Goal: Complete application form

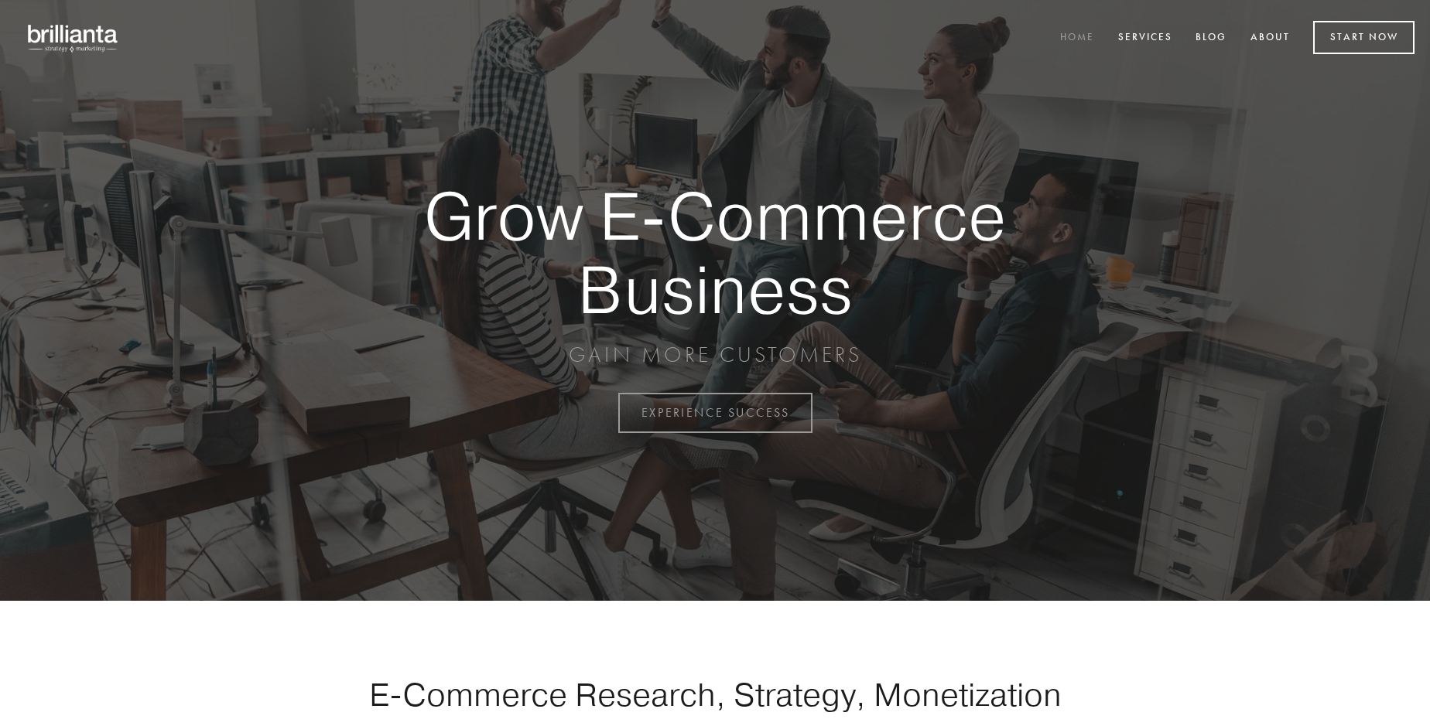
scroll to position [4055, 0]
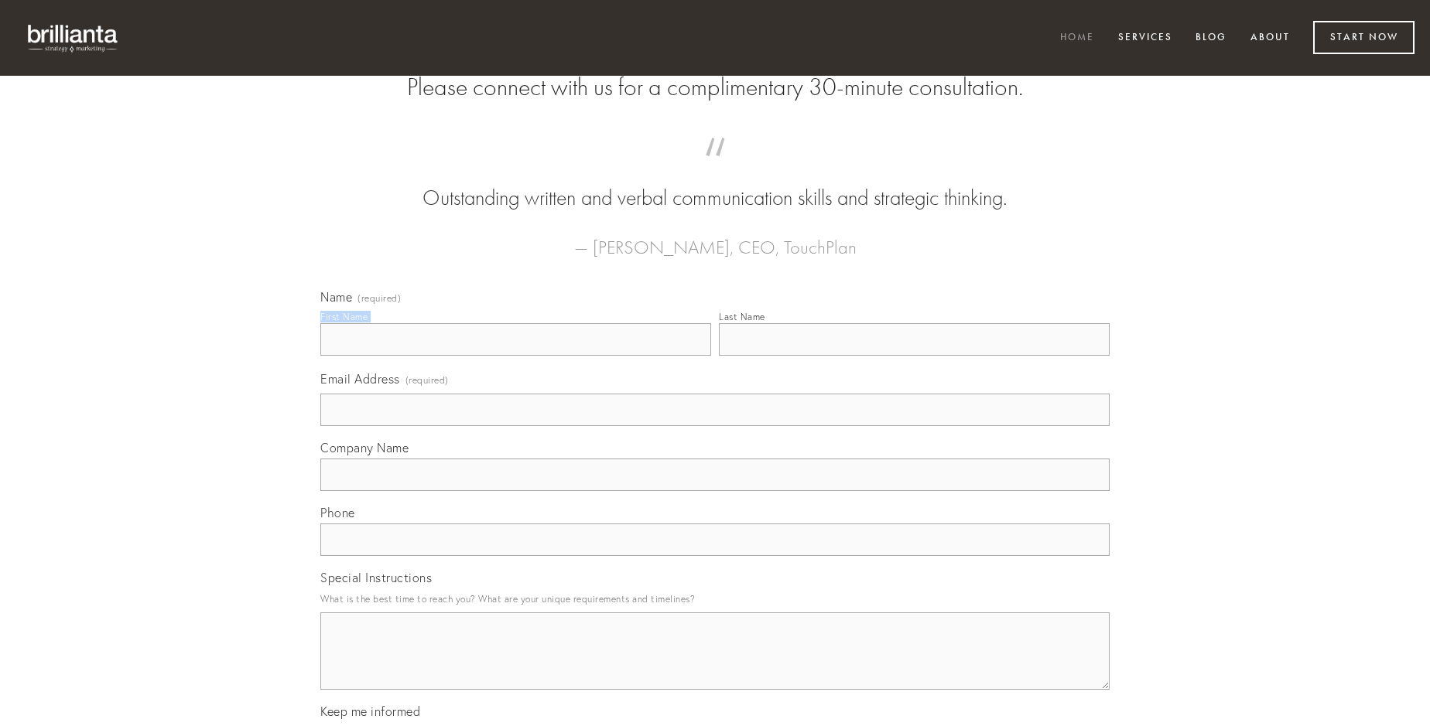
type input "[PERSON_NAME] IV"
click at [914, 356] on input "Last Name" at bounding box center [914, 339] width 391 height 32
type input "[PERSON_NAME] IV"
click at [715, 426] on input "Email Address (required)" at bounding box center [714, 410] width 789 height 32
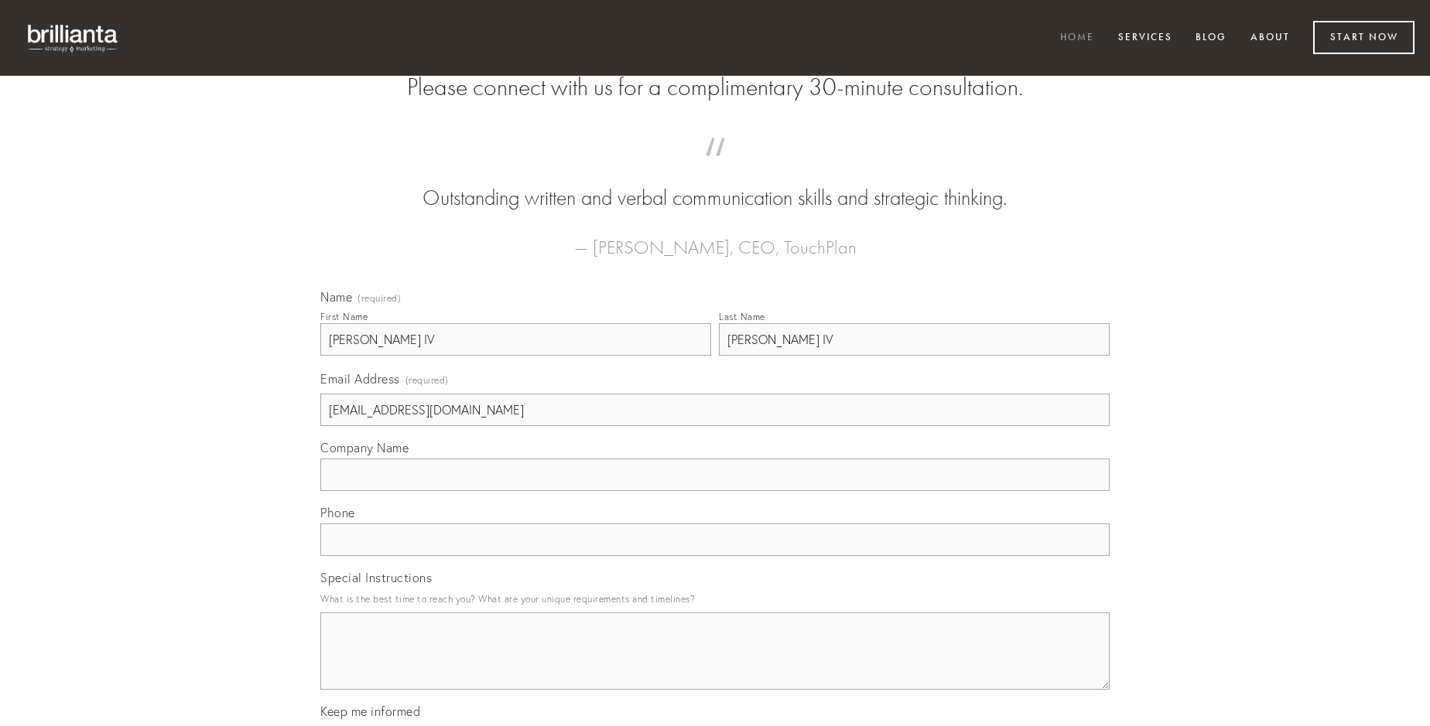
type input "[EMAIL_ADDRESS][DOMAIN_NAME]"
click at [715, 491] on input "Company Name" at bounding box center [714, 475] width 789 height 32
type input "stillicidium"
click at [715, 556] on input "text" at bounding box center [714, 540] width 789 height 32
click at [715, 665] on textarea "Special Instructions" at bounding box center [714, 651] width 789 height 77
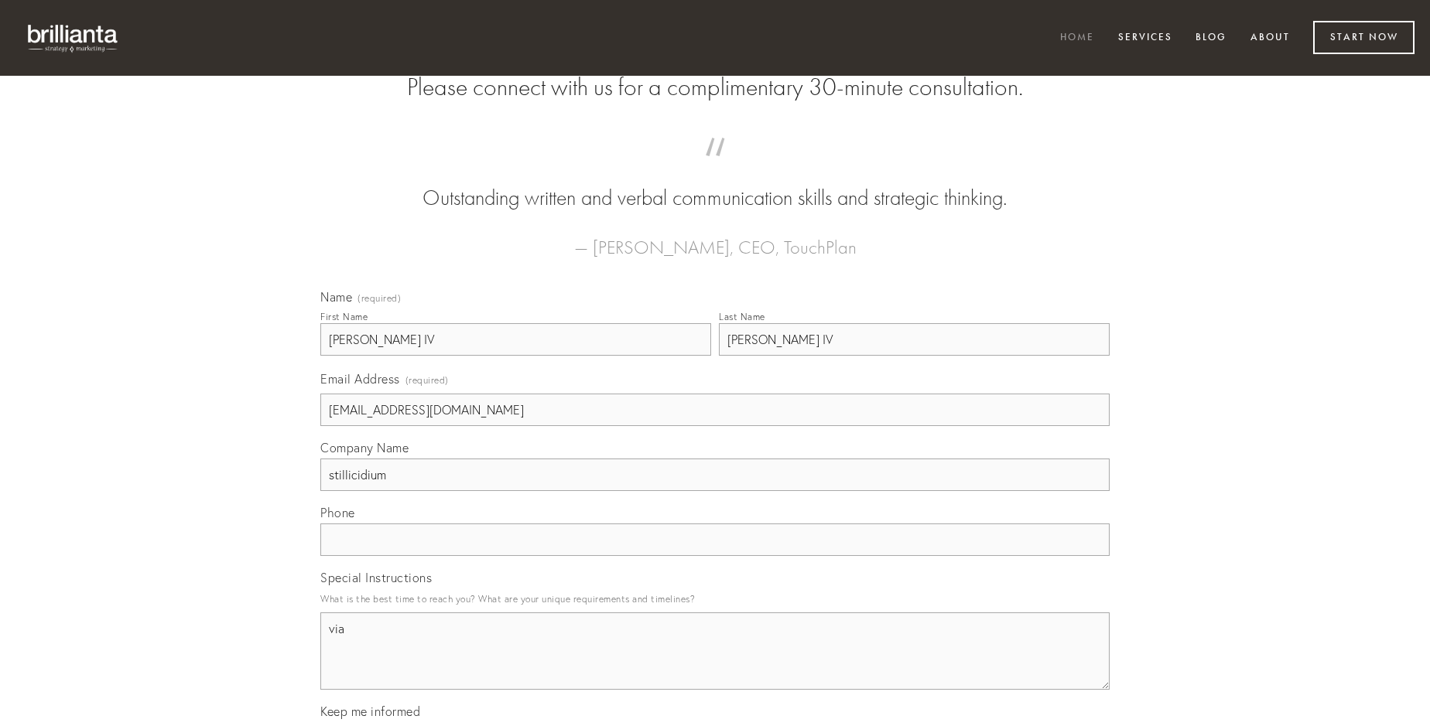
type textarea "via"
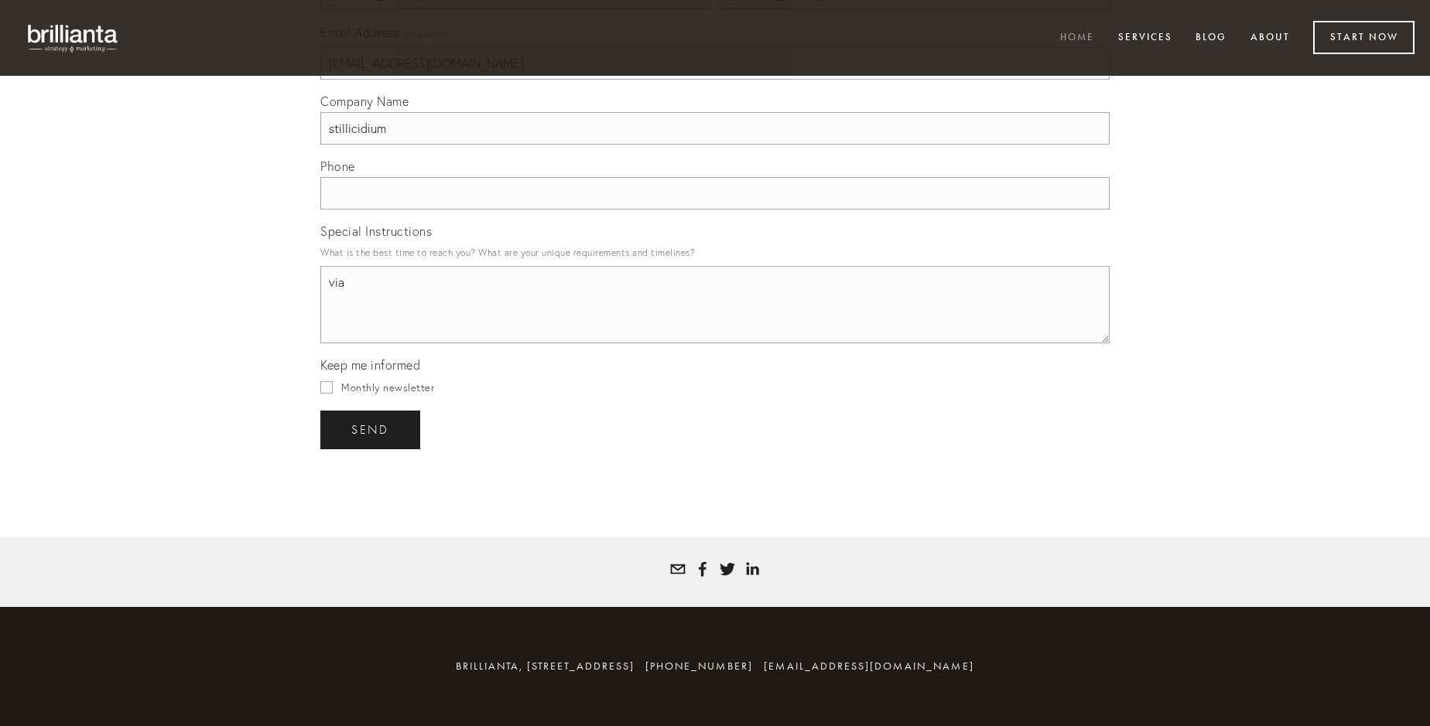
click at [371, 429] on span "send" at bounding box center [370, 430] width 38 height 14
